Goal: Transaction & Acquisition: Obtain resource

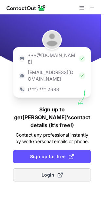
click at [37, 168] on button "Login" at bounding box center [52, 174] width 78 height 13
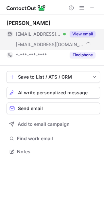
scroll to position [147, 104]
click at [85, 32] on button "View email" at bounding box center [83, 34] width 26 height 7
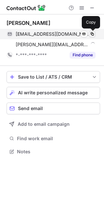
click at [91, 33] on span at bounding box center [92, 33] width 5 height 5
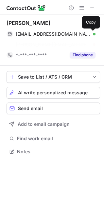
scroll to position [136, 104]
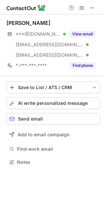
scroll to position [157, 104]
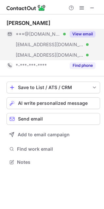
click at [88, 33] on button "View email" at bounding box center [83, 34] width 26 height 7
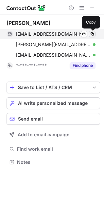
click at [92, 34] on span at bounding box center [92, 33] width 5 height 5
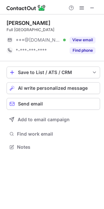
scroll to position [142, 104]
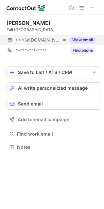
click at [76, 40] on button "View email" at bounding box center [83, 40] width 26 height 7
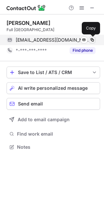
click at [91, 39] on span at bounding box center [92, 39] width 5 height 5
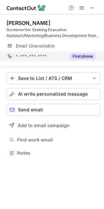
scroll to position [148, 104]
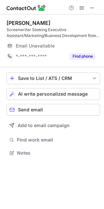
click at [92, 12] on div at bounding box center [52, 7] width 104 height 14
click at [88, 5] on div at bounding box center [81, 8] width 31 height 8
click at [89, 7] on button at bounding box center [92, 8] width 8 height 8
